Goal: Transaction & Acquisition: Subscribe to service/newsletter

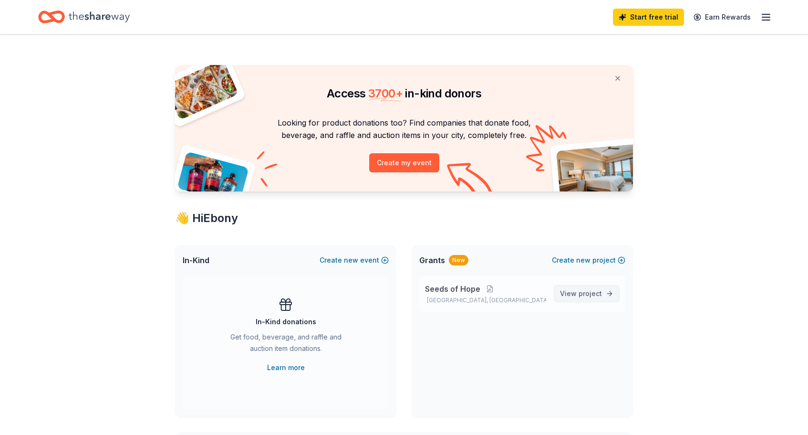
click at [585, 292] on span "project" at bounding box center [590, 293] width 23 height 8
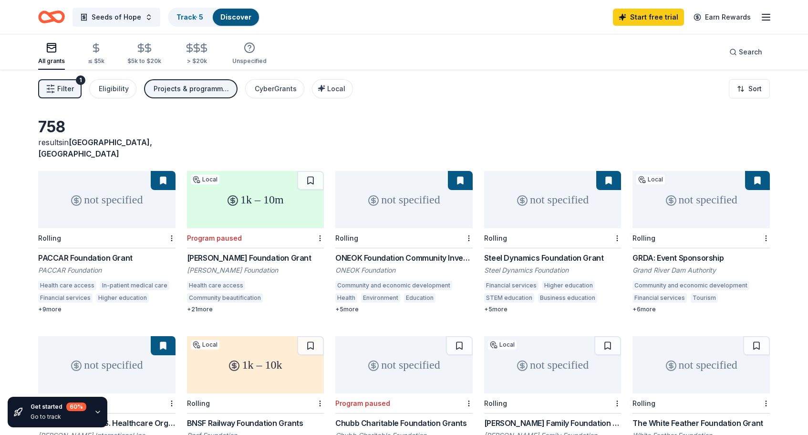
click at [59, 93] on span "Filter" at bounding box center [65, 88] width 17 height 11
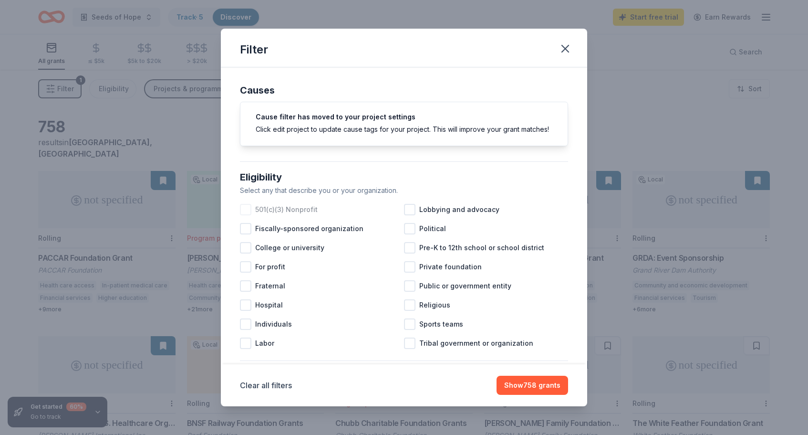
click at [243, 205] on div at bounding box center [245, 209] width 11 height 11
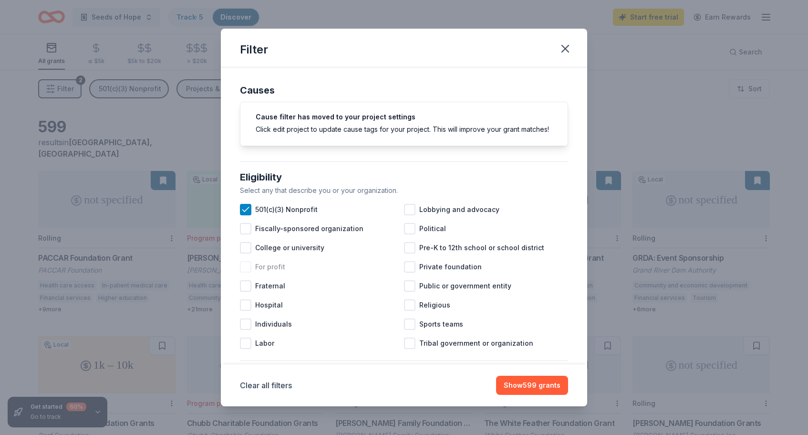
click at [243, 269] on div at bounding box center [245, 266] width 11 height 11
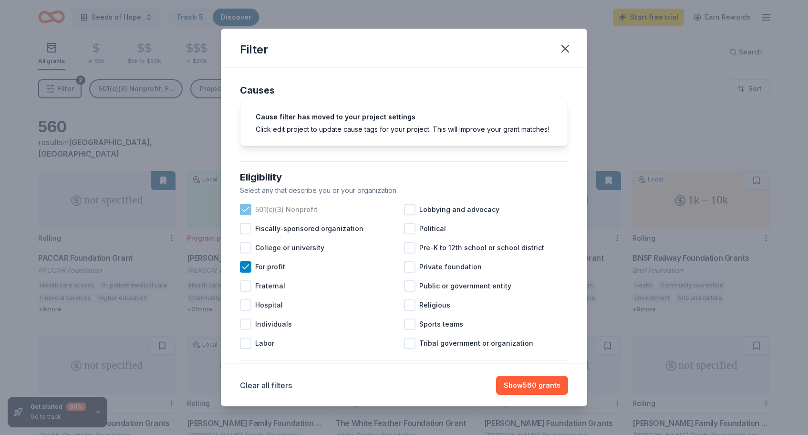
click at [247, 208] on icon at bounding box center [246, 210] width 10 height 10
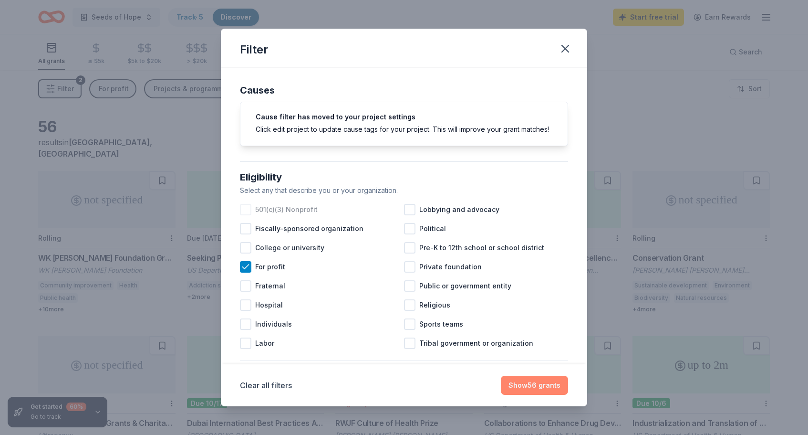
click at [529, 386] on button "Show 56 grants" at bounding box center [534, 384] width 67 height 19
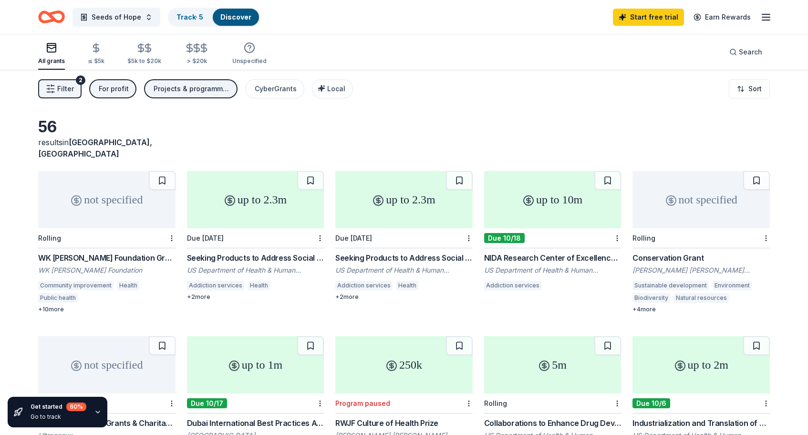
click at [217, 91] on div "Projects & programming, Capital, Conference, General operations" at bounding box center [192, 88] width 76 height 11
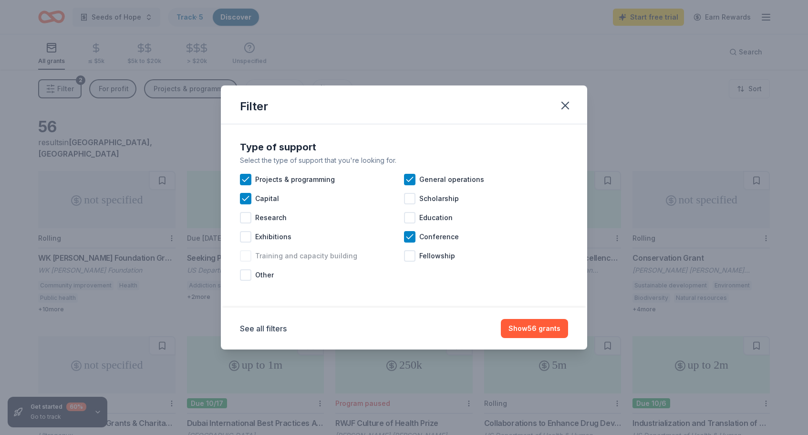
click at [251, 254] on div at bounding box center [245, 255] width 11 height 11
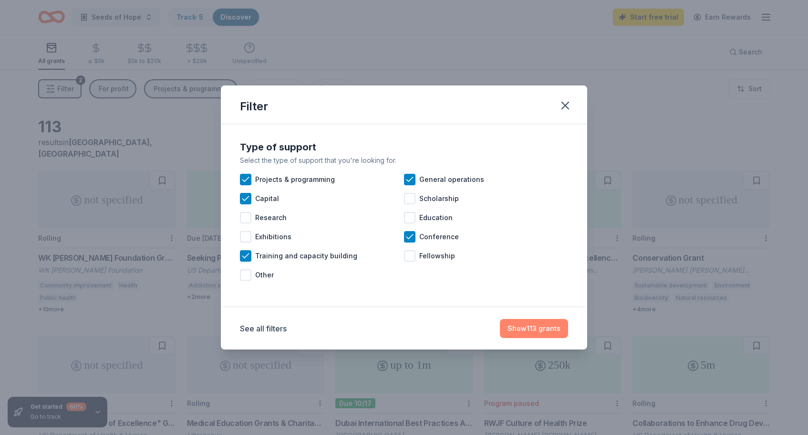
click at [560, 329] on button "Show 113 grants" at bounding box center [534, 328] width 68 height 19
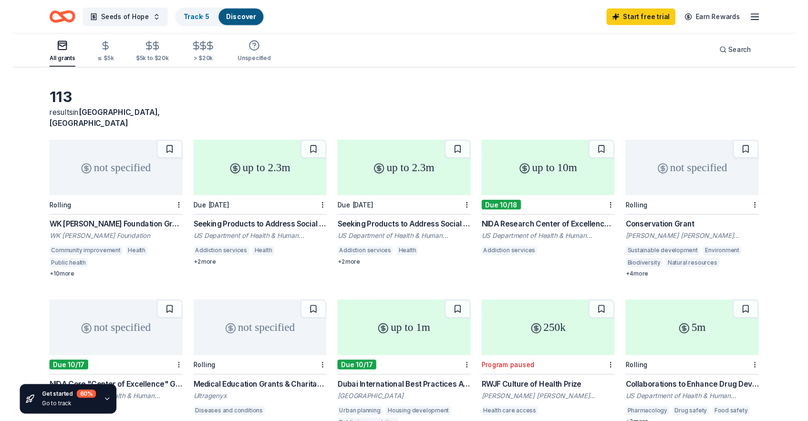
scroll to position [27, 0]
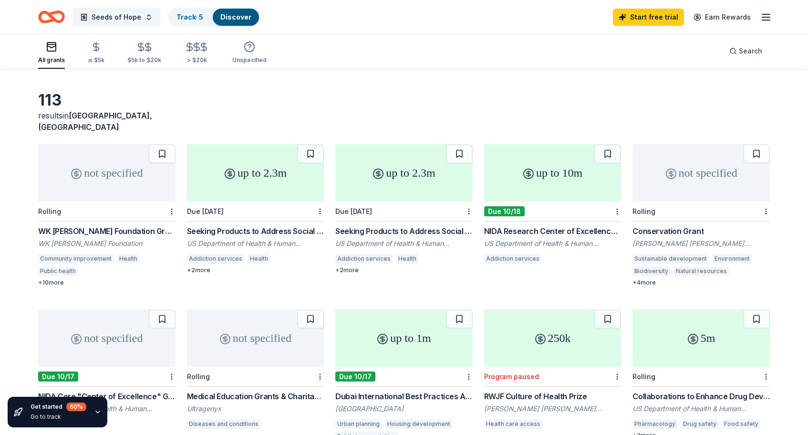
click at [114, 225] on div "WK Kellogg Foundation Grant" at bounding box center [106, 230] width 137 height 11
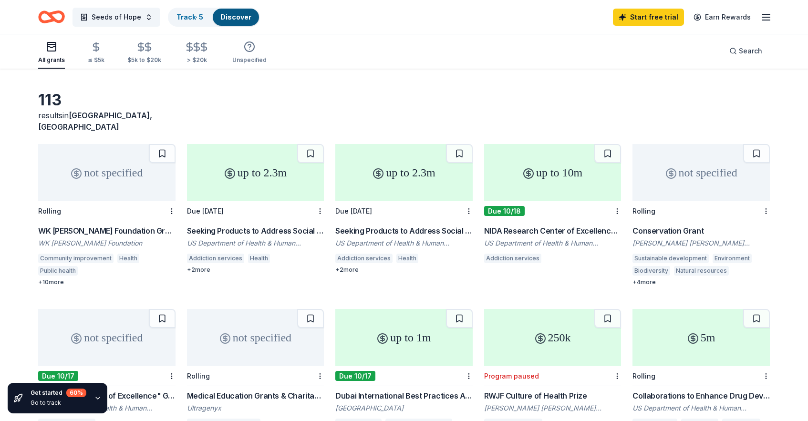
click at [767, 18] on icon "button" at bounding box center [765, 16] width 11 height 11
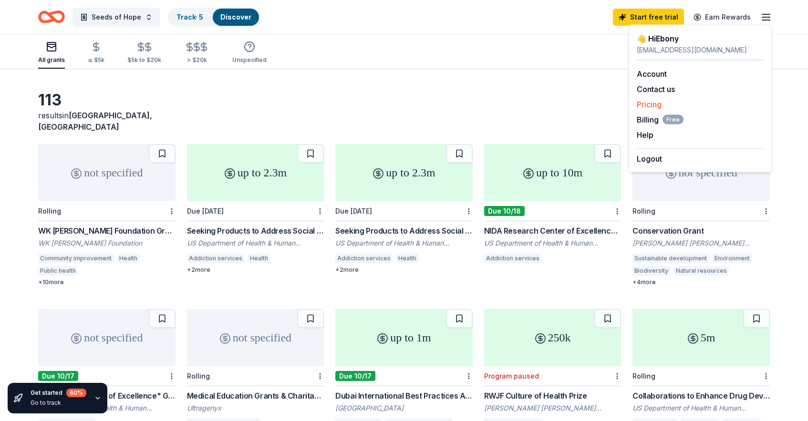
click at [647, 105] on link "Pricing" at bounding box center [649, 105] width 25 height 10
click at [648, 105] on link "Pricing" at bounding box center [649, 105] width 25 height 10
click at [648, 120] on span "Billing Free" at bounding box center [660, 119] width 47 height 11
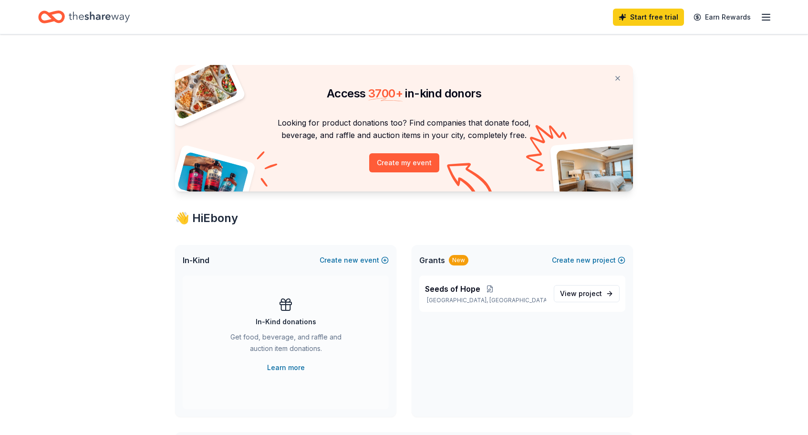
click at [763, 18] on icon "button" at bounding box center [765, 16] width 11 height 11
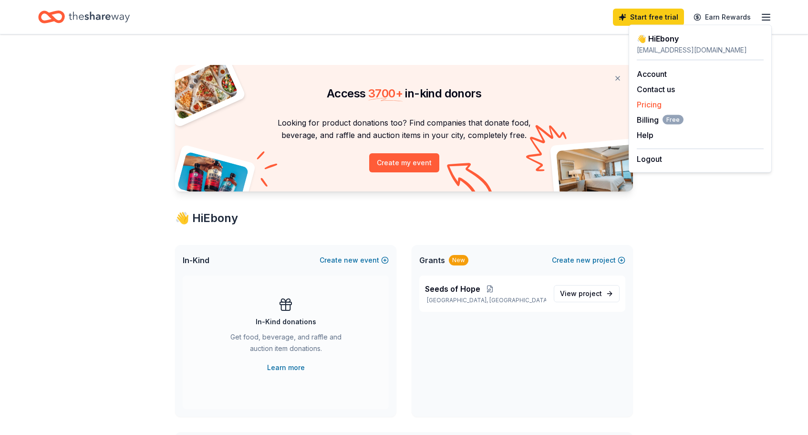
click at [649, 102] on link "Pricing" at bounding box center [649, 105] width 25 height 10
click at [649, 105] on link "Pricing" at bounding box center [649, 105] width 25 height 10
click at [646, 137] on button "Help" at bounding box center [645, 134] width 17 height 11
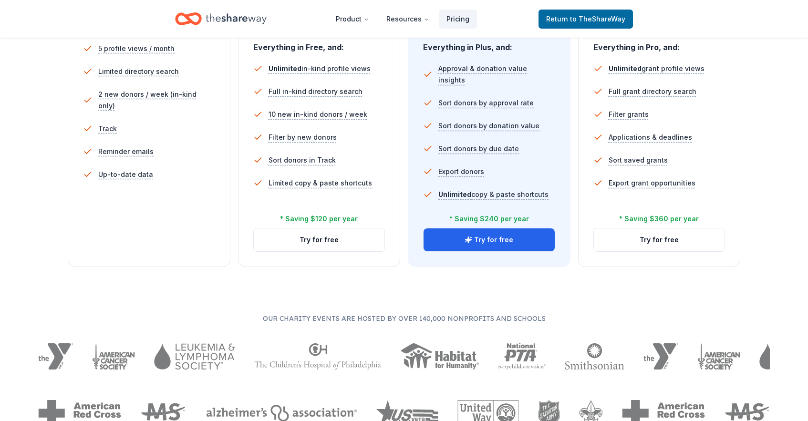
scroll to position [292, 0]
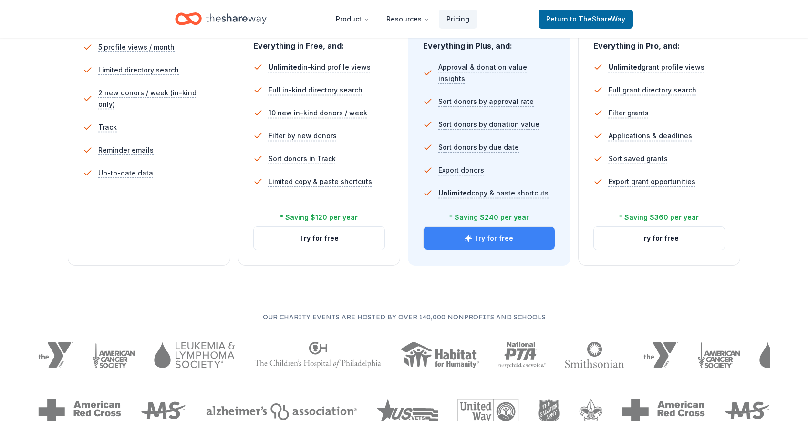
click at [478, 238] on button "Try for free" at bounding box center [489, 238] width 131 height 23
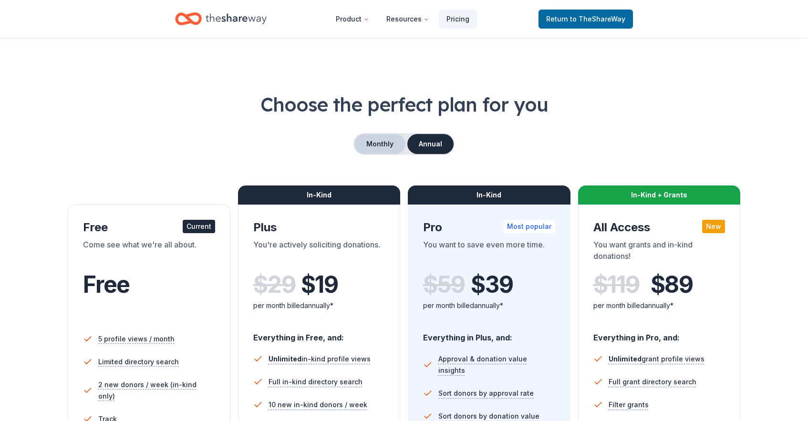
click at [365, 144] on button "Monthly" at bounding box center [379, 144] width 51 height 20
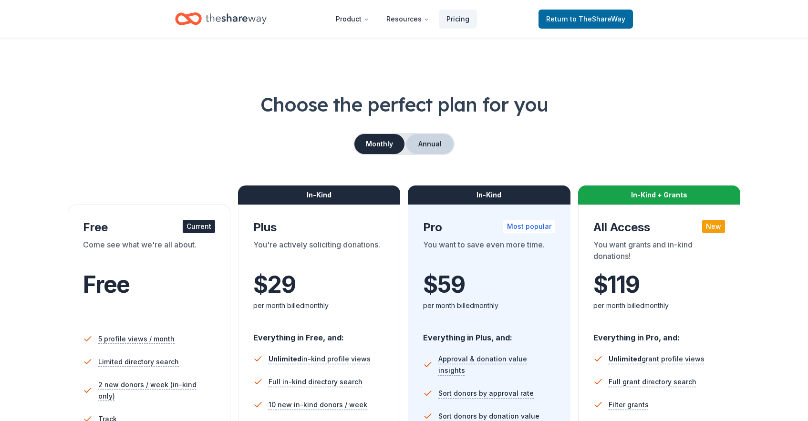
click at [425, 142] on button "Annual" at bounding box center [429, 144] width 47 height 20
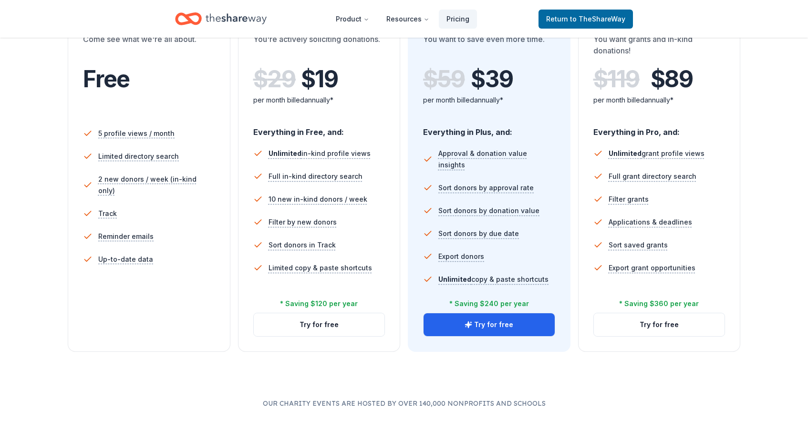
scroll to position [207, 0]
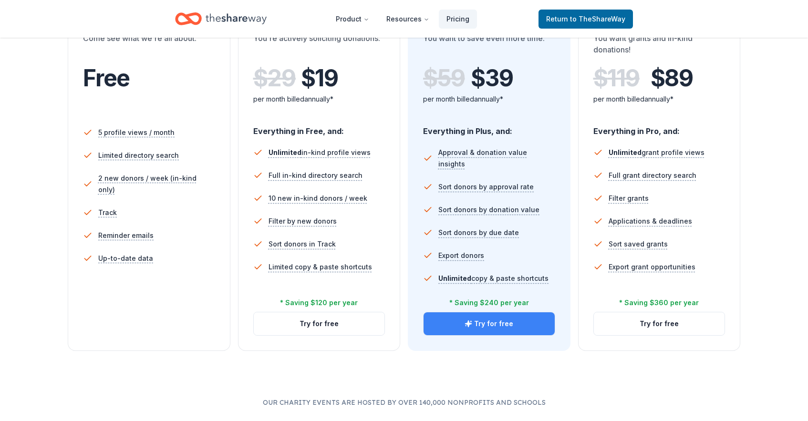
click at [463, 323] on button "Try for free" at bounding box center [489, 323] width 131 height 23
